Goal: Navigation & Orientation: Find specific page/section

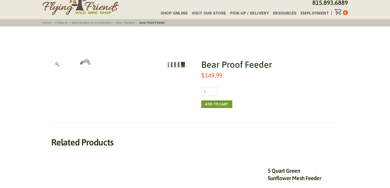
scroll to position [26, 0]
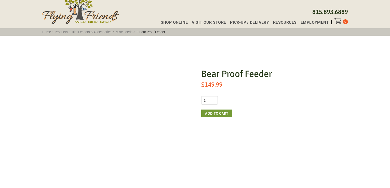
scroll to position [26, 0]
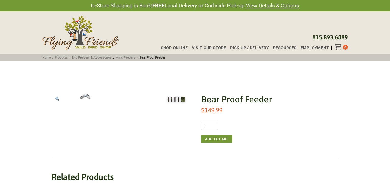
click at [164, 106] on ol at bounding box center [176, 99] width 25 height 12
click at [168, 50] on span "Shop Online" at bounding box center [174, 48] width 27 height 4
